Goal: Task Accomplishment & Management: Manage account settings

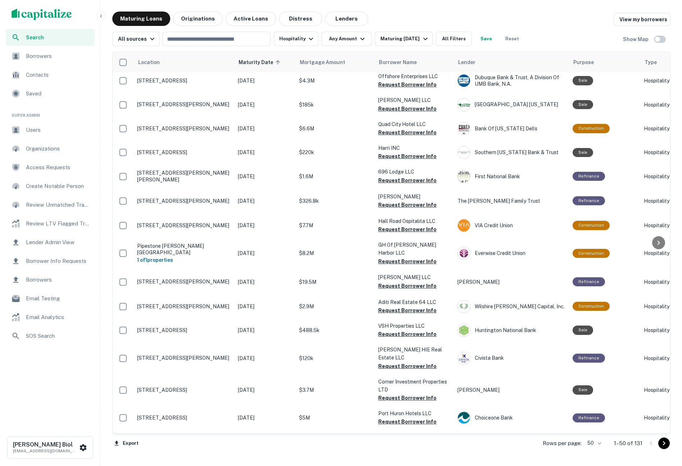
scroll to position [943, 0]
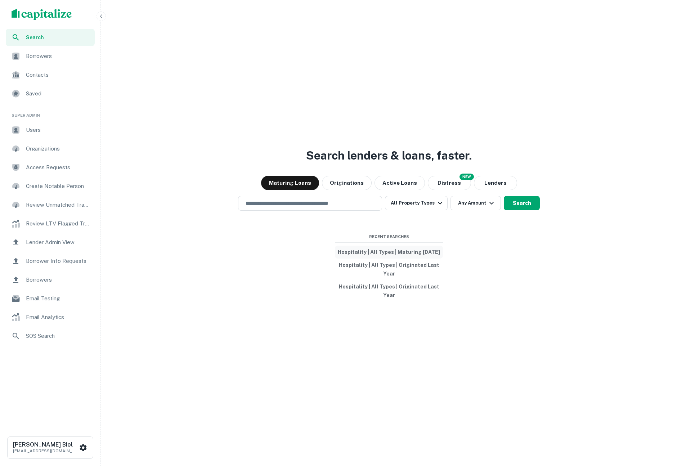
click at [393, 251] on button "Hospitality | All Types | Maturing In 1 Year" at bounding box center [389, 251] width 108 height 13
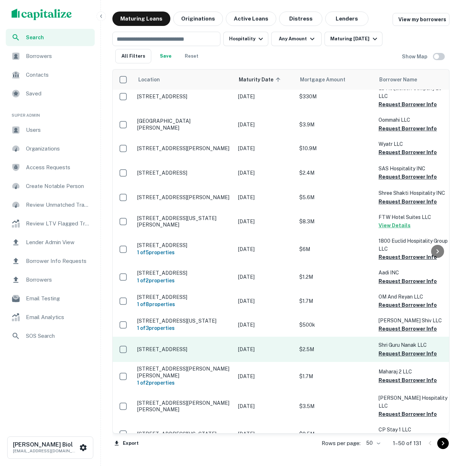
scroll to position [32, 0]
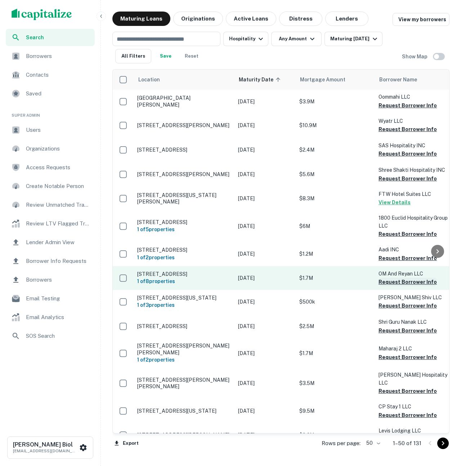
click at [408, 286] on button "Request Borrower Info" at bounding box center [407, 281] width 58 height 9
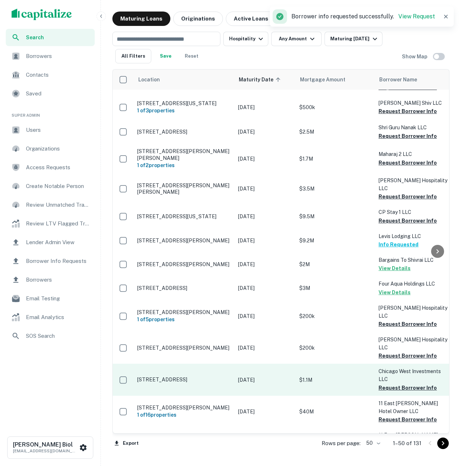
scroll to position [236, 0]
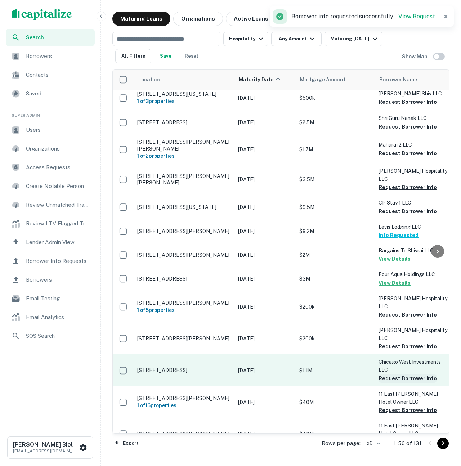
click at [401, 374] on button "Request Borrower Info" at bounding box center [407, 378] width 58 height 9
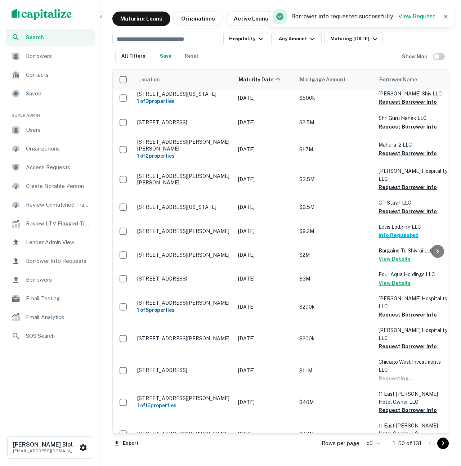
scroll to position [462, 0]
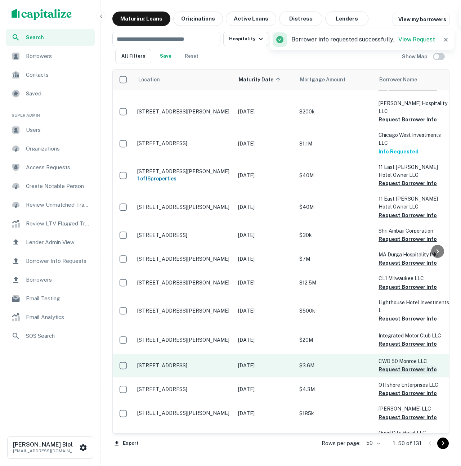
click at [405, 365] on button "Request Borrower Info" at bounding box center [407, 369] width 58 height 9
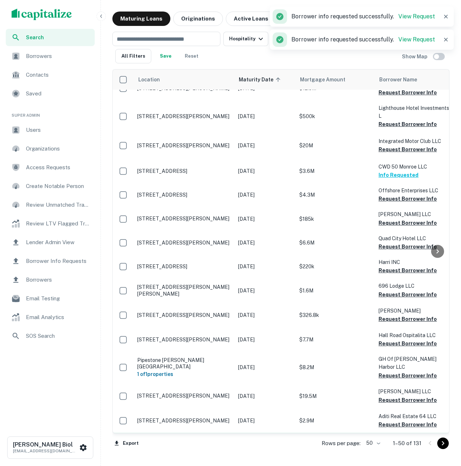
scroll to position [694, 0]
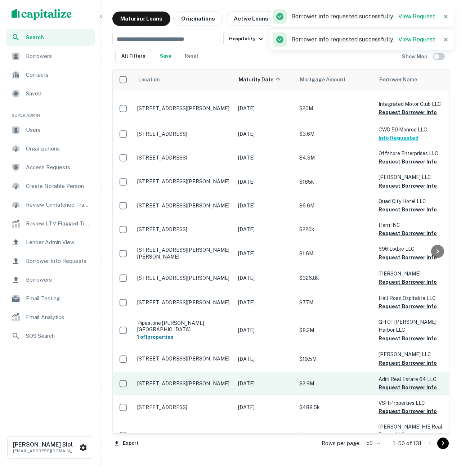
click at [404, 383] on button "Request Borrower Info" at bounding box center [407, 387] width 58 height 9
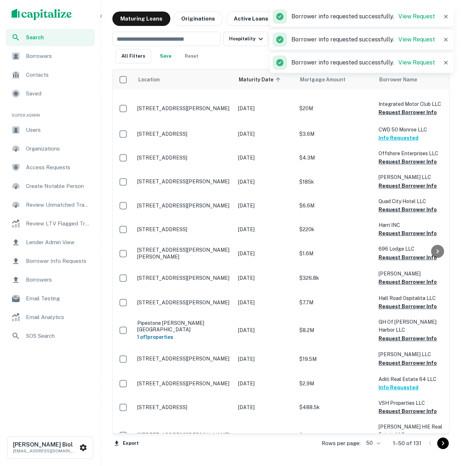
scroll to position [883, 0]
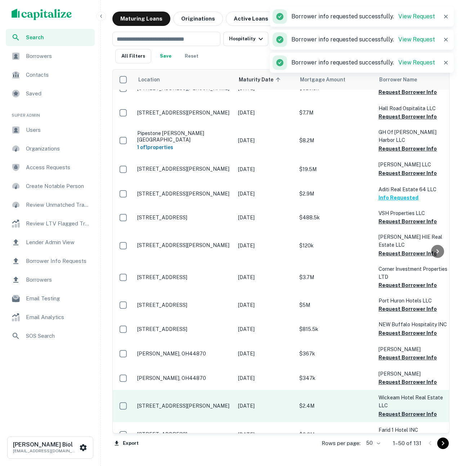
click at [405, 410] on button "Request Borrower Info" at bounding box center [407, 414] width 58 height 9
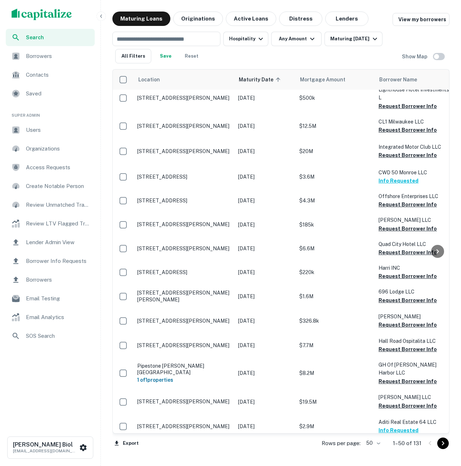
scroll to position [429, 0]
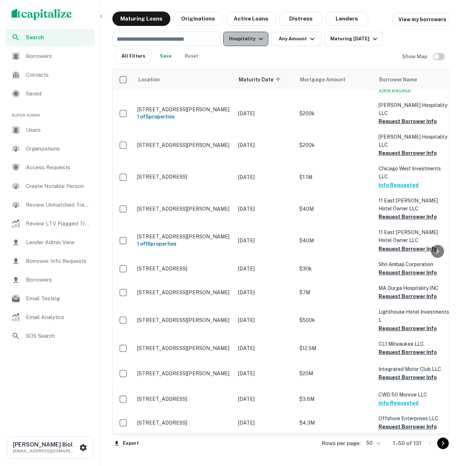
click at [248, 39] on button "Hospitality" at bounding box center [245, 39] width 45 height 14
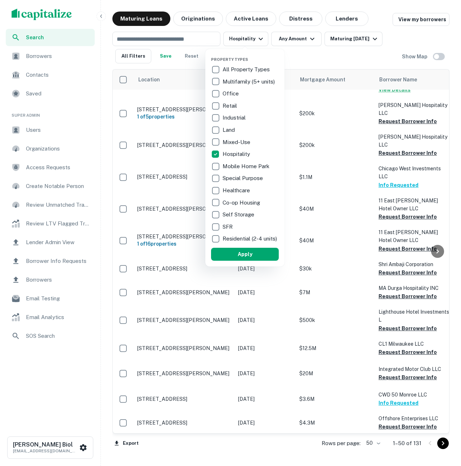
click at [225, 131] on p "Land" at bounding box center [229, 130] width 14 height 9
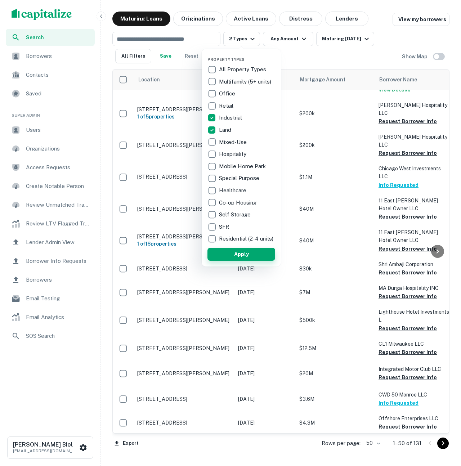
click at [239, 261] on button "Apply" at bounding box center [241, 254] width 68 height 13
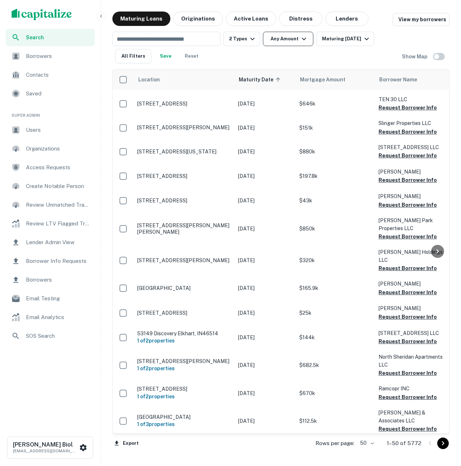
click at [289, 40] on button "Any Amount" at bounding box center [288, 39] width 50 height 14
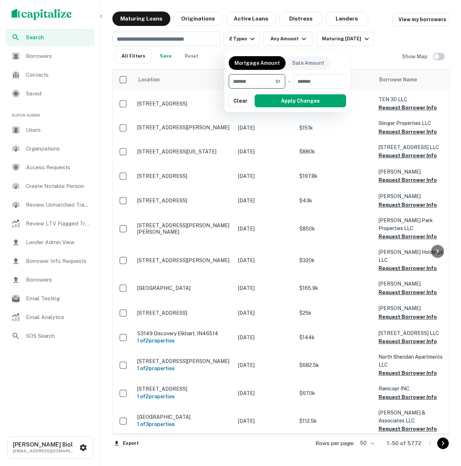
type input "*******"
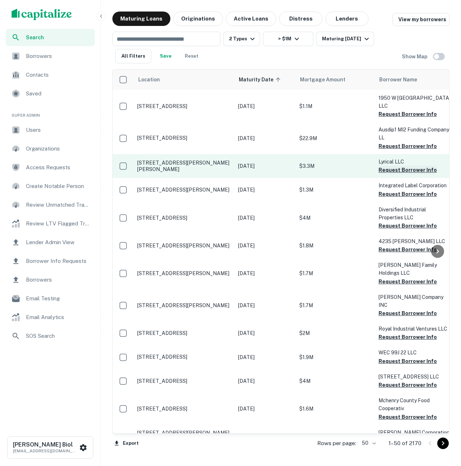
click at [407, 166] on button "Request Borrower Info" at bounding box center [407, 170] width 58 height 9
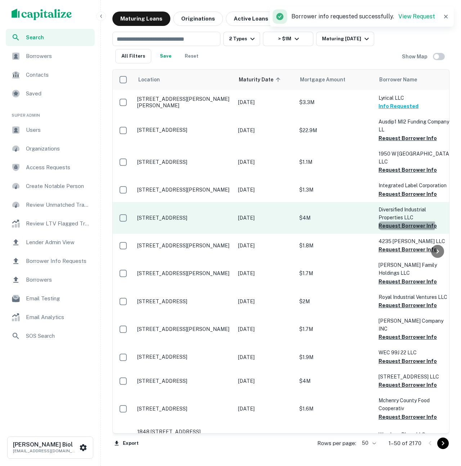
click at [406, 221] on button "Request Borrower Info" at bounding box center [407, 225] width 58 height 9
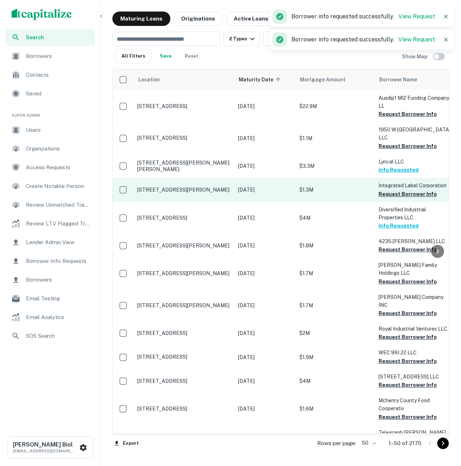
click at [397, 190] on button "Request Borrower Info" at bounding box center [407, 194] width 58 height 9
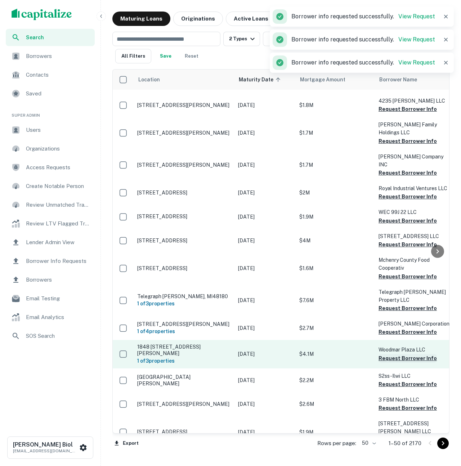
scroll to position [606, 0]
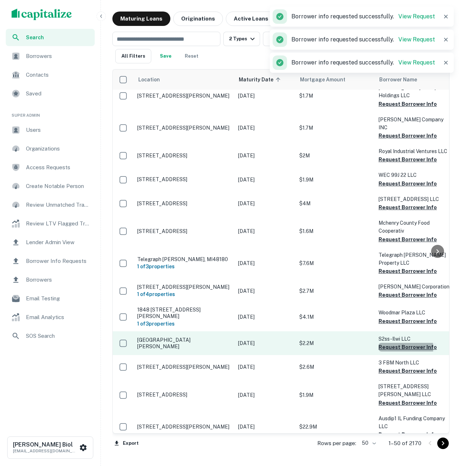
click at [400, 343] on button "Request Borrower Info" at bounding box center [407, 347] width 58 height 9
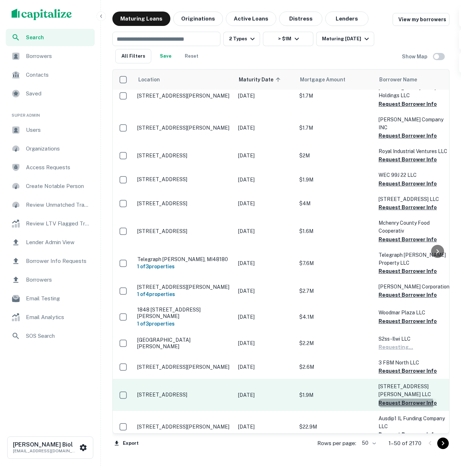
click at [405, 398] on button "Request Borrower Info" at bounding box center [407, 402] width 58 height 9
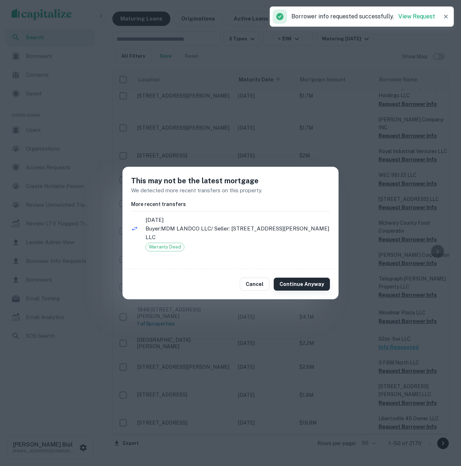
click at [317, 280] on button "Continue Anyway" at bounding box center [301, 283] width 56 height 13
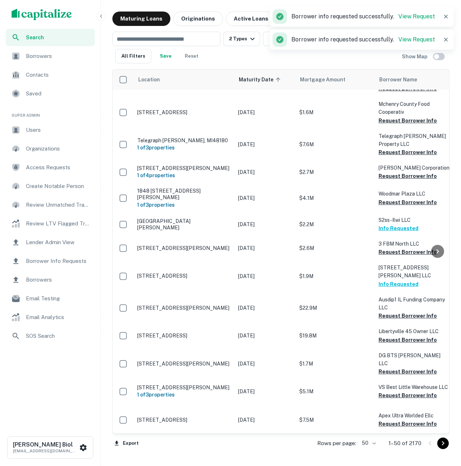
scroll to position [807, 0]
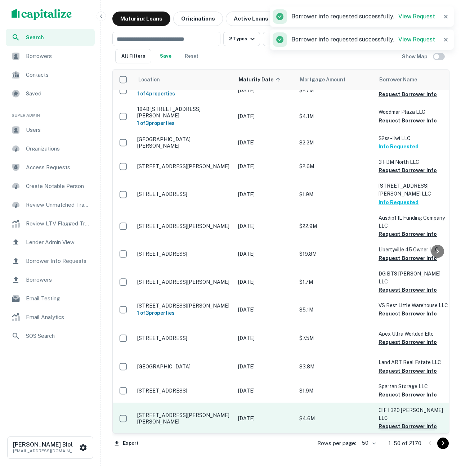
click at [406, 422] on button "Request Borrower Info" at bounding box center [407, 426] width 58 height 9
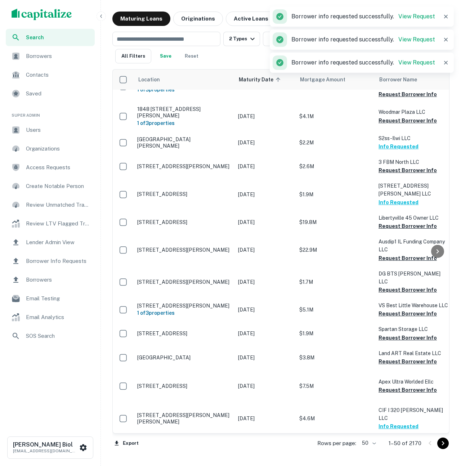
scroll to position [526, 0]
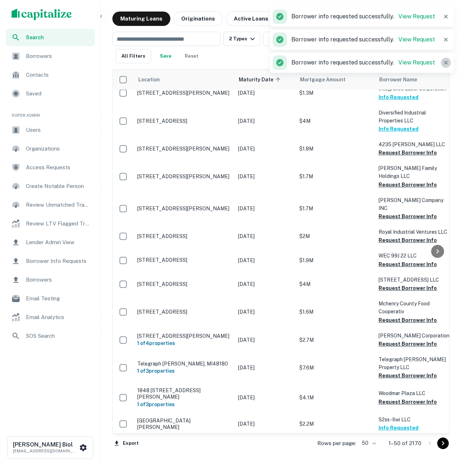
click at [446, 60] on icon "button" at bounding box center [445, 62] width 7 height 7
click at [441, 41] on button "button" at bounding box center [445, 40] width 10 height 10
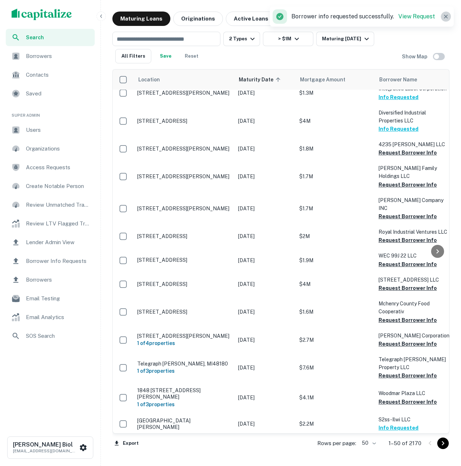
click at [446, 18] on icon "button" at bounding box center [446, 17] width 4 height 4
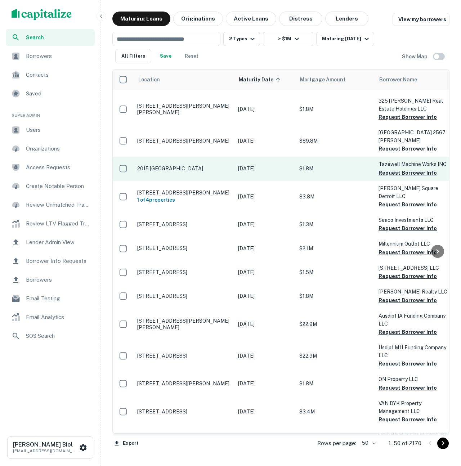
scroll to position [0, 0]
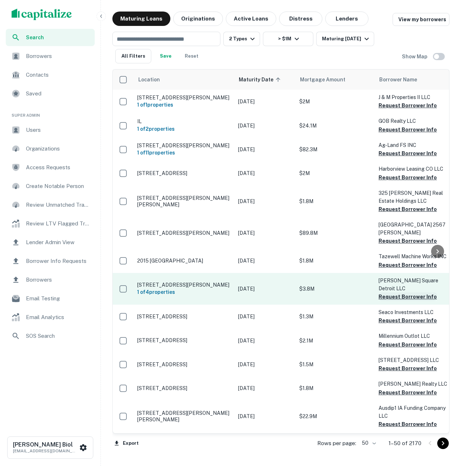
click at [394, 292] on button "Request Borrower Info" at bounding box center [407, 296] width 58 height 9
click at [394, 280] on td "Hamilton Square Detroit LLC Requesting..." at bounding box center [414, 289] width 79 height 32
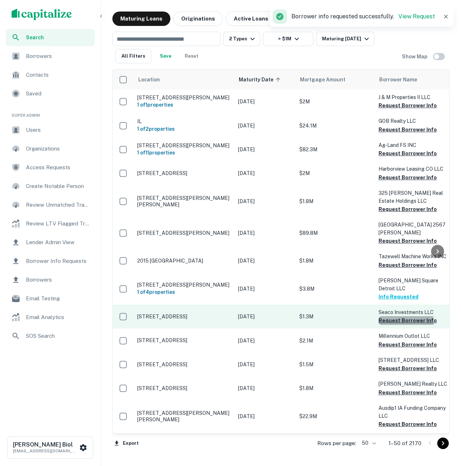
click at [403, 316] on button "Request Borrower Info" at bounding box center [407, 320] width 58 height 9
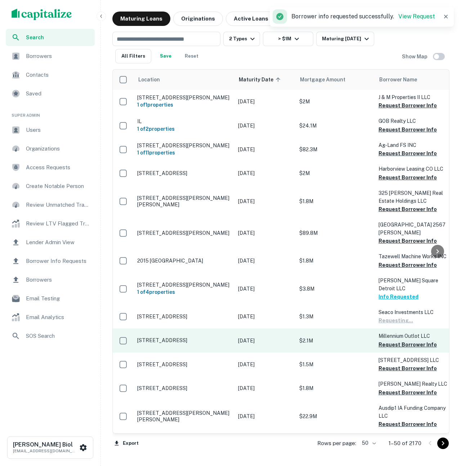
click at [402, 340] on button "Request Borrower Info" at bounding box center [407, 344] width 58 height 9
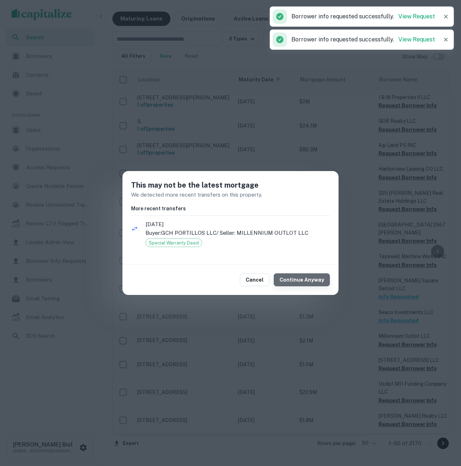
click at [314, 284] on button "Continue Anyway" at bounding box center [301, 279] width 56 height 13
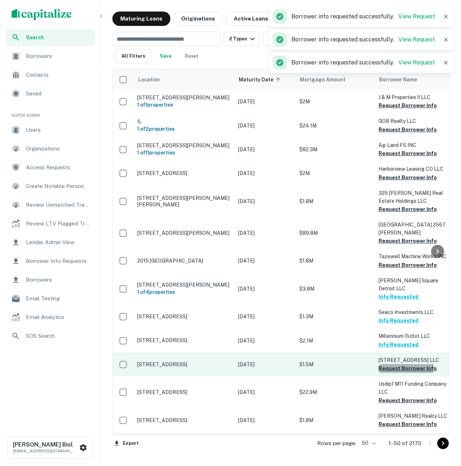
click at [399, 364] on button "Request Borrower Info" at bounding box center [407, 368] width 58 height 9
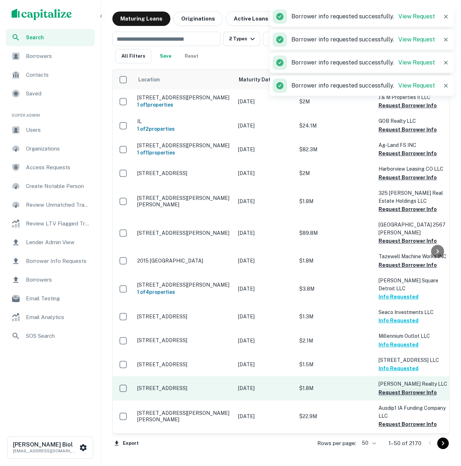
click at [404, 388] on button "Request Borrower Info" at bounding box center [407, 392] width 58 height 9
